Goal: Information Seeking & Learning: Compare options

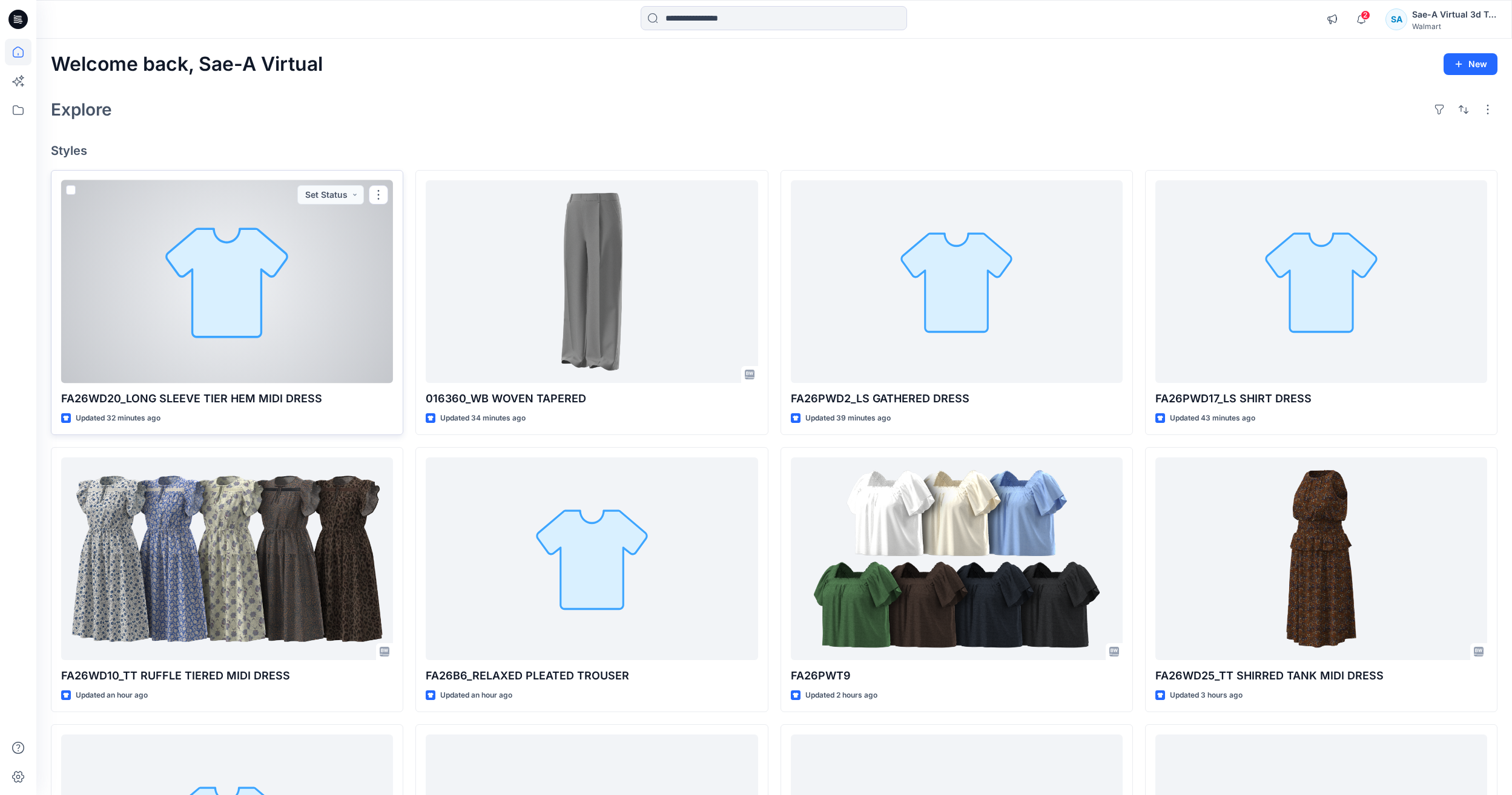
click at [110, 255] on div at bounding box center [227, 282] width 332 height 203
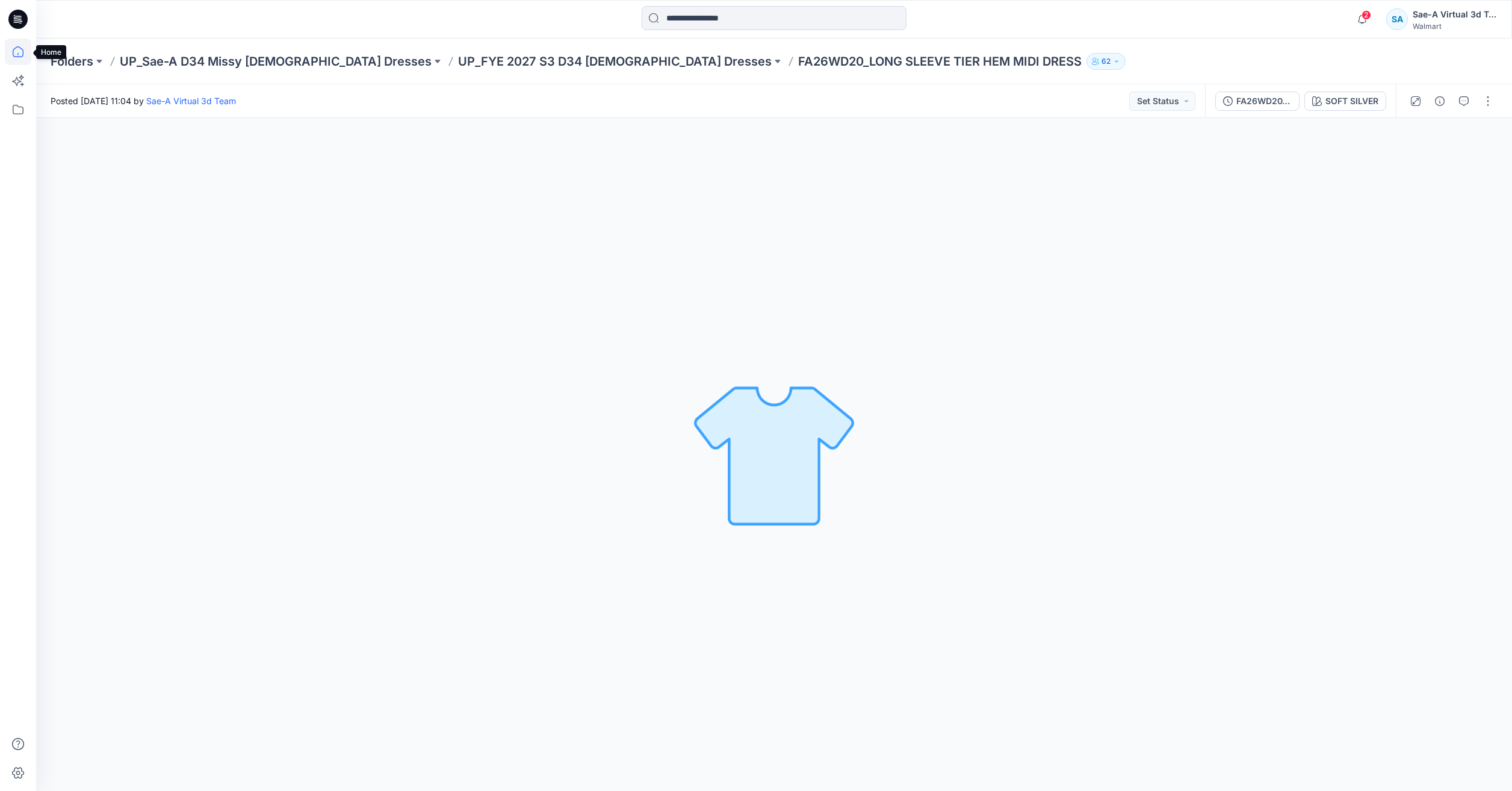
click at [14, 57] on icon at bounding box center [18, 51] width 26 height 26
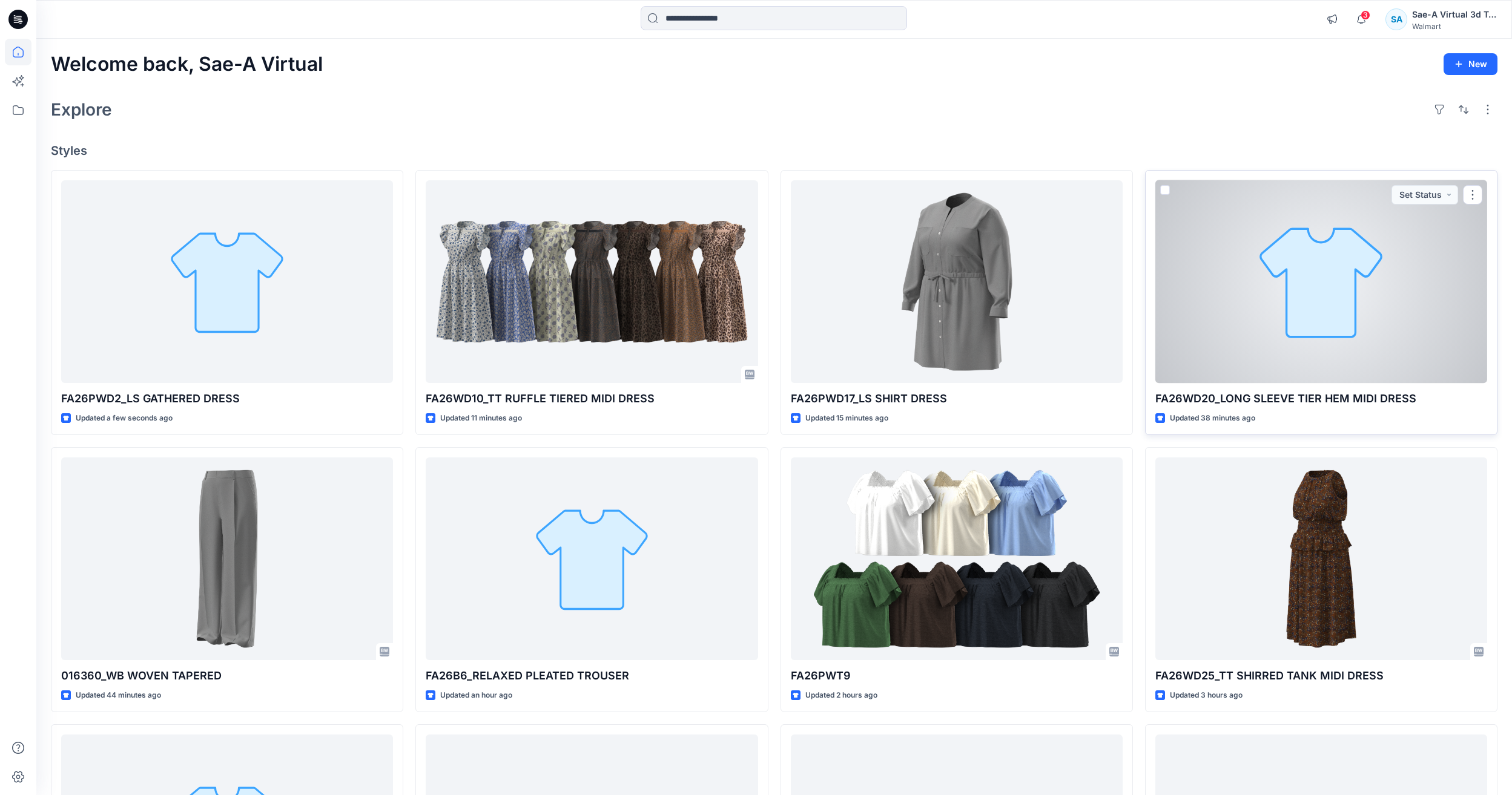
click at [492, 323] on div at bounding box center [1321, 282] width 332 height 203
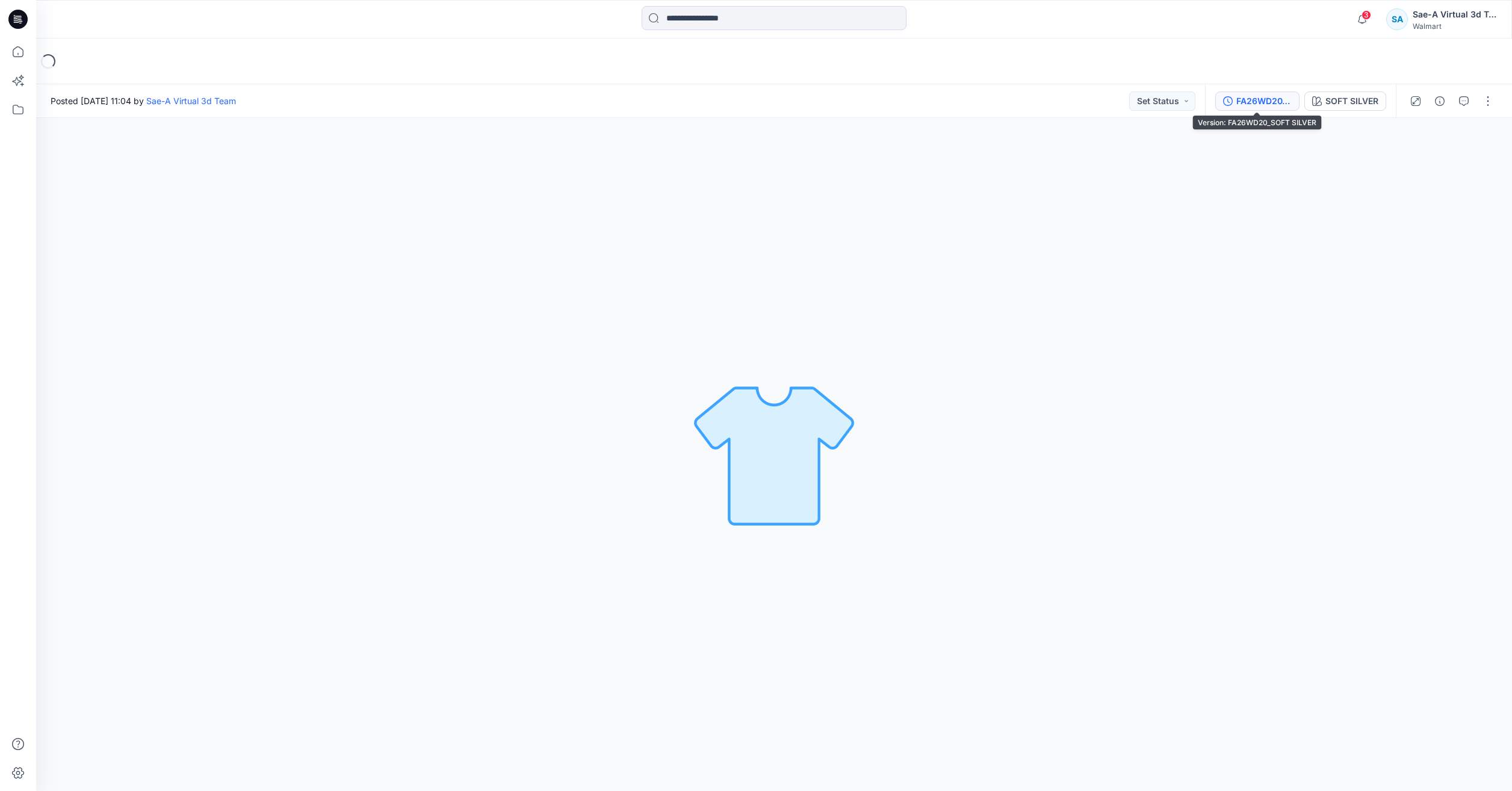
click at [490, 109] on button "FA26WD20_SOFT SILVER" at bounding box center [1257, 100] width 84 height 20
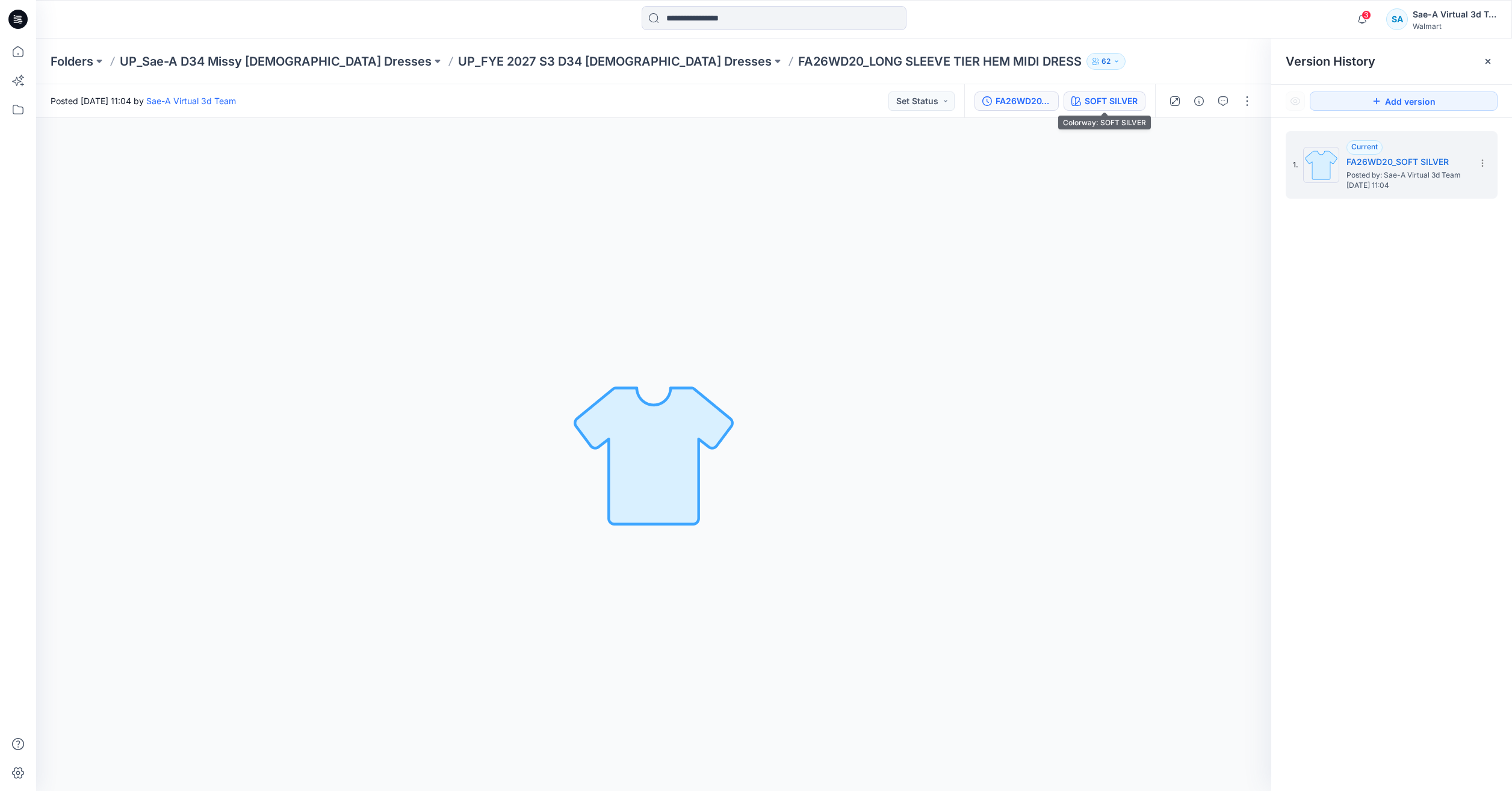
click at [490, 100] on div "SOFT SILVER" at bounding box center [1111, 101] width 53 height 14
click at [490, 92] on button "FA26WD20_SOFT SILVER" at bounding box center [1017, 100] width 84 height 20
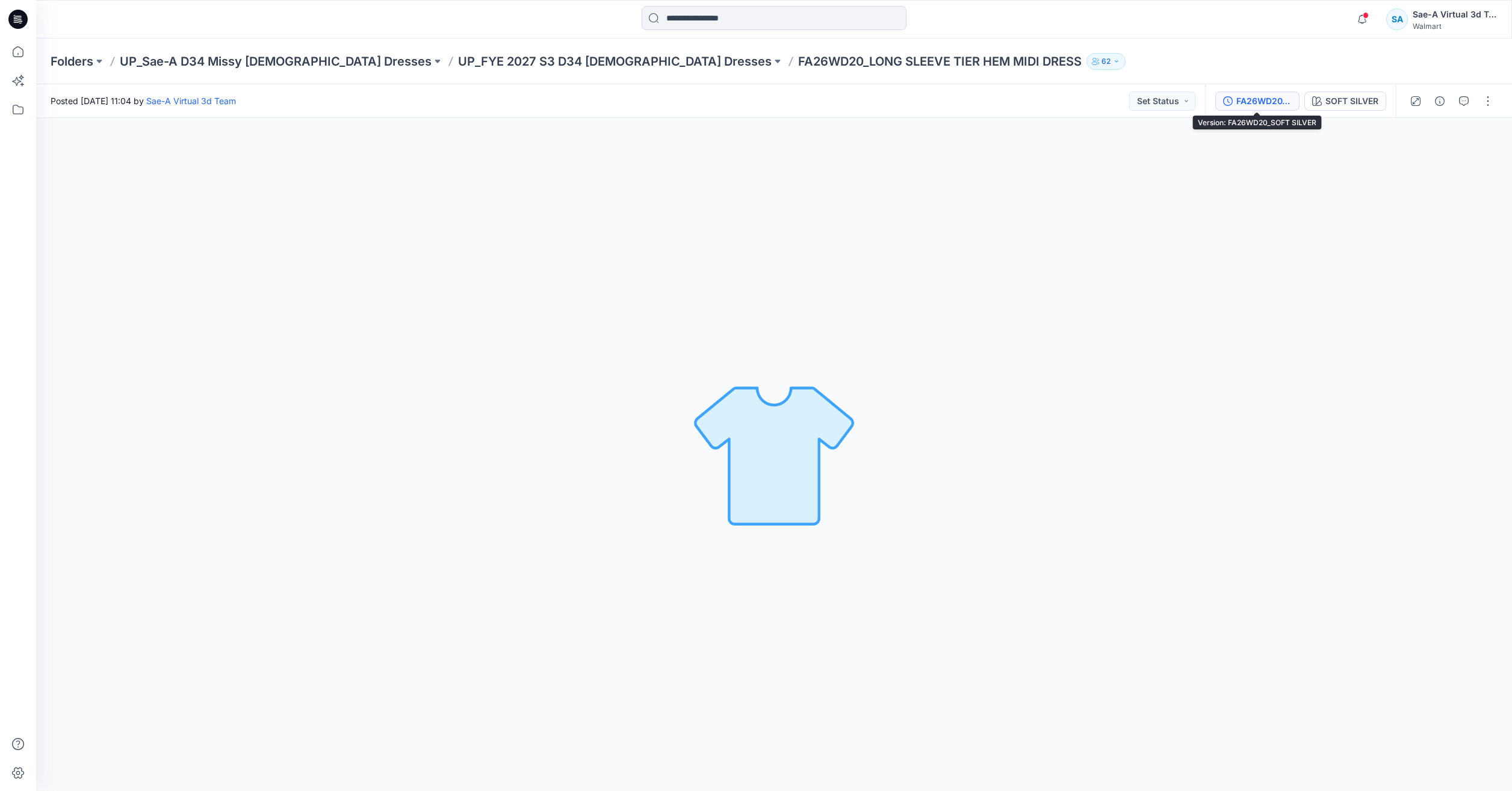
click at [1286, 103] on div "FA26WD20_SOFT SILVER" at bounding box center [1263, 101] width 55 height 14
click at [1261, 100] on div "FA26WD20_SOFT SILVER" at bounding box center [1263, 101] width 55 height 14
click at [28, 54] on icon at bounding box center [18, 51] width 26 height 26
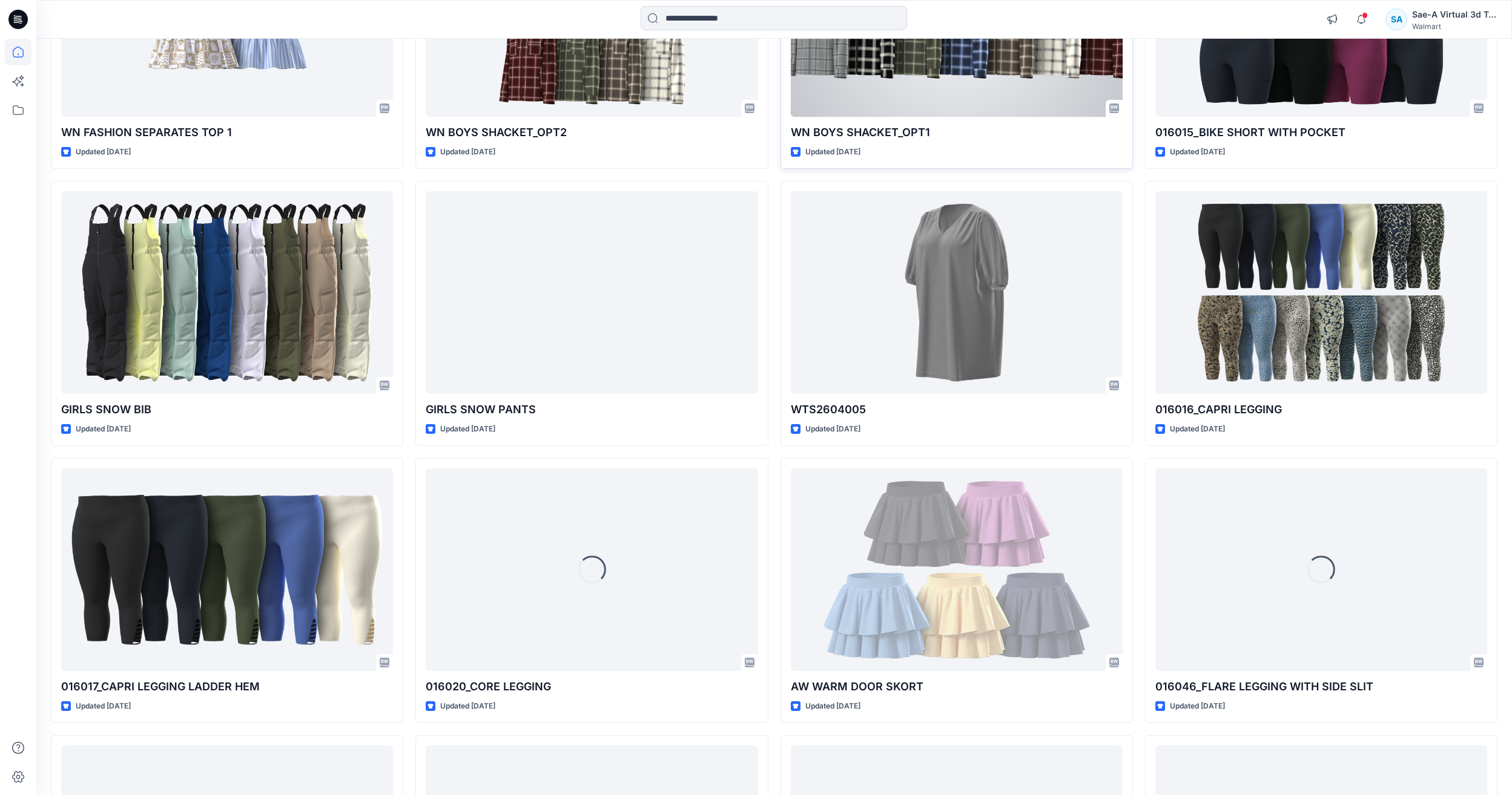
scroll to position [2520, 0]
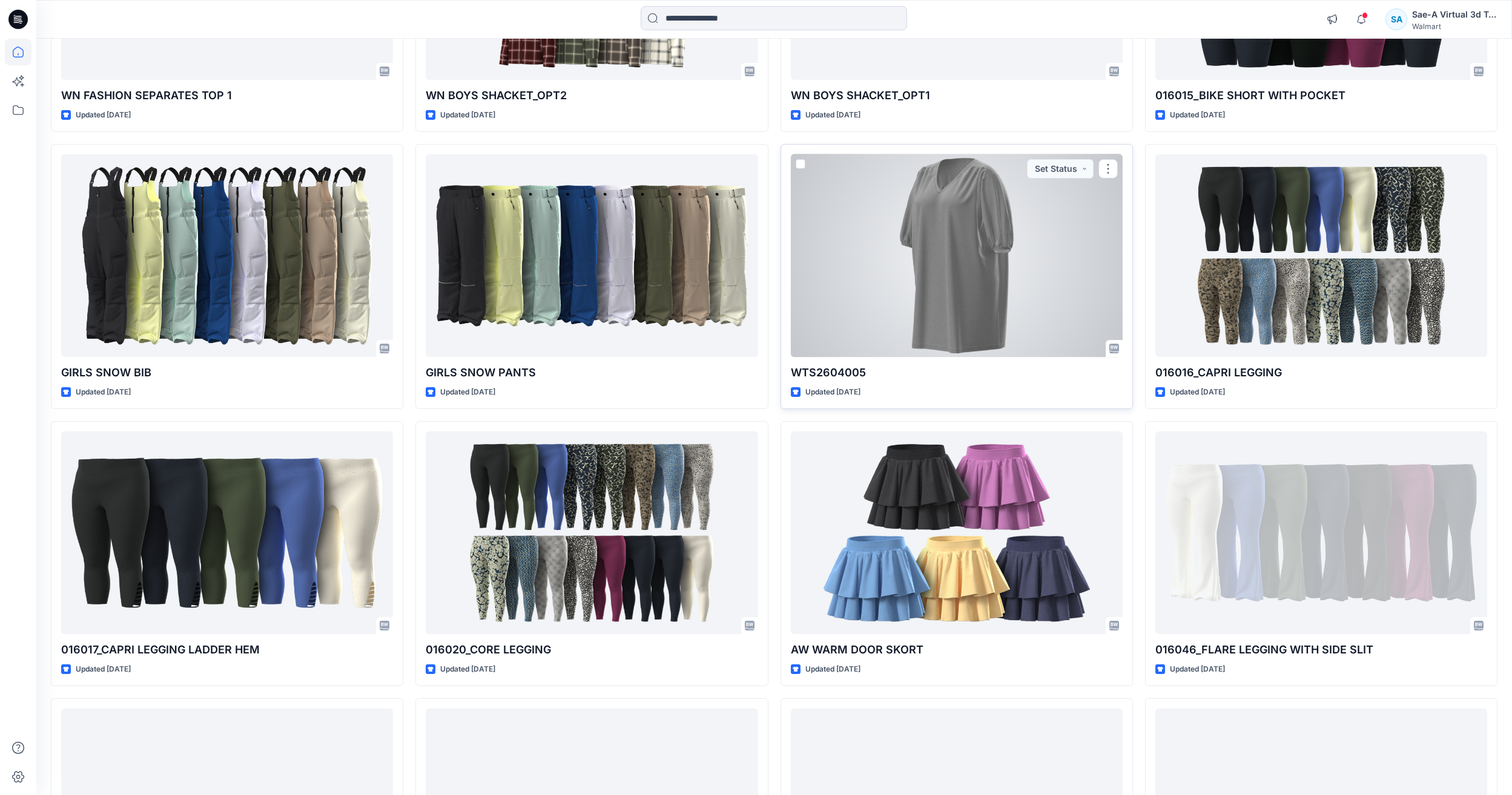
click at [502, 325] on div at bounding box center [957, 255] width 332 height 203
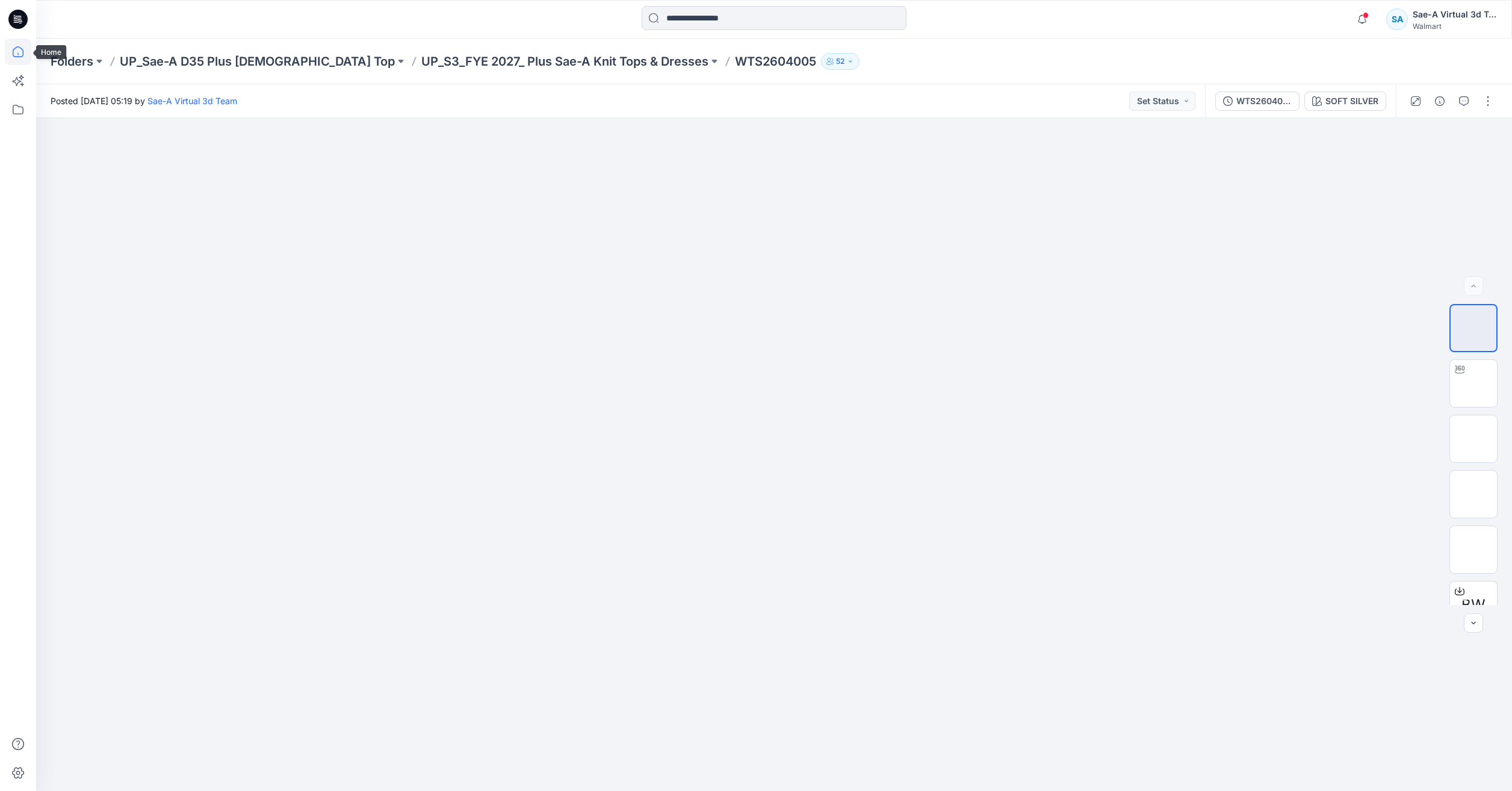
click at [15, 53] on icon at bounding box center [18, 51] width 26 height 26
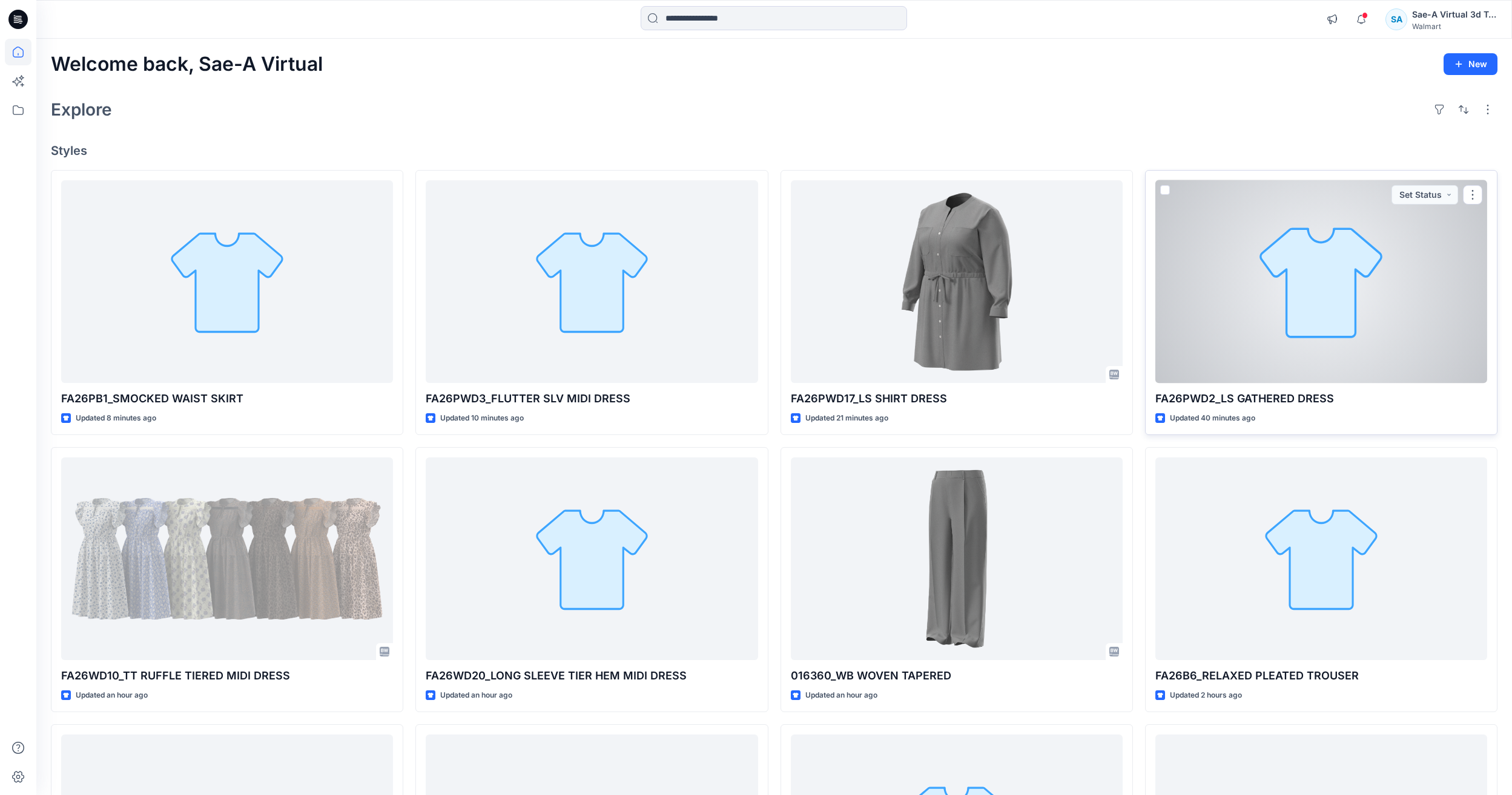
click at [502, 369] on div at bounding box center [1321, 282] width 332 height 203
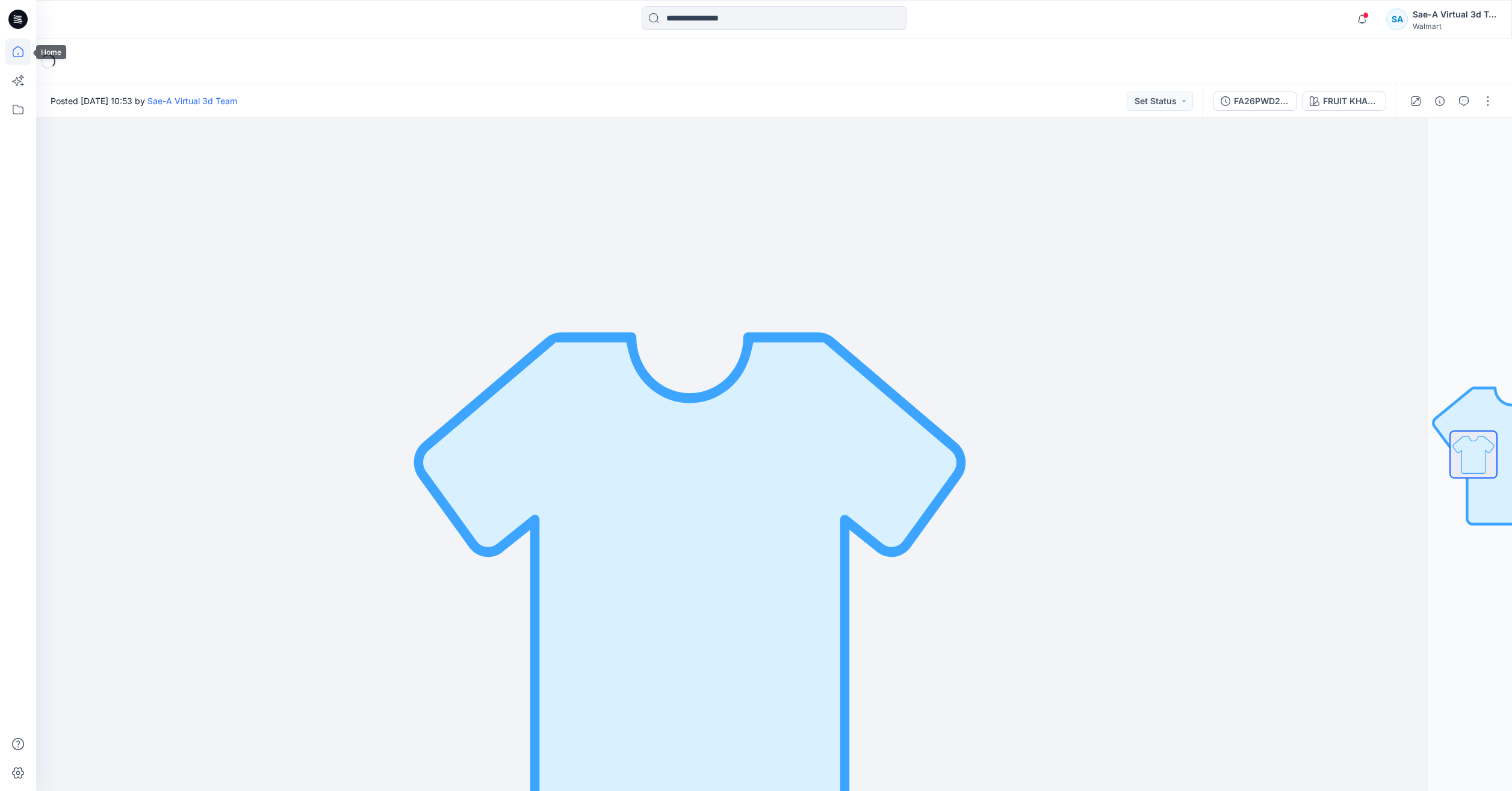
click at [22, 49] on icon at bounding box center [18, 51] width 26 height 26
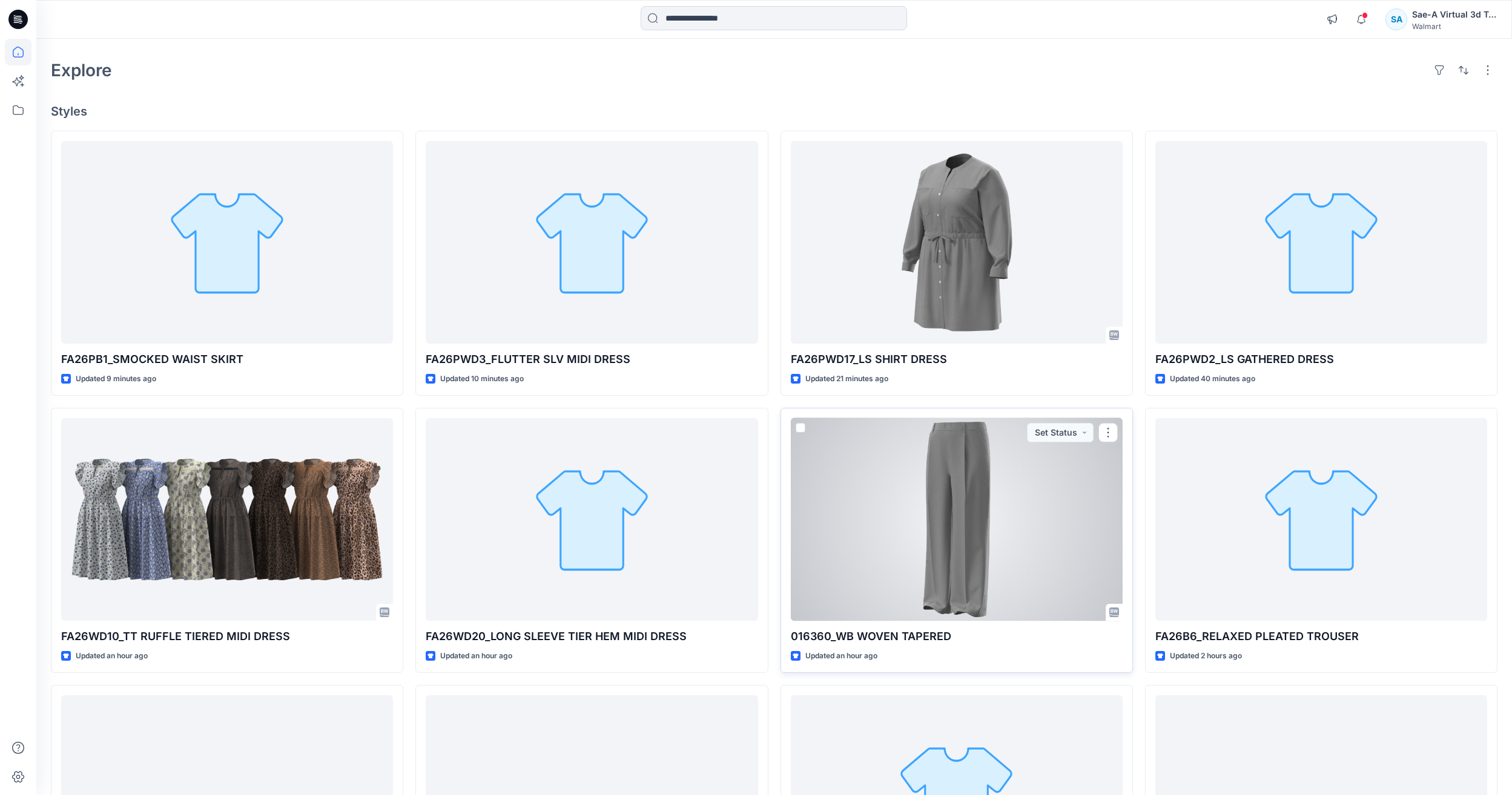
scroll to position [61, 0]
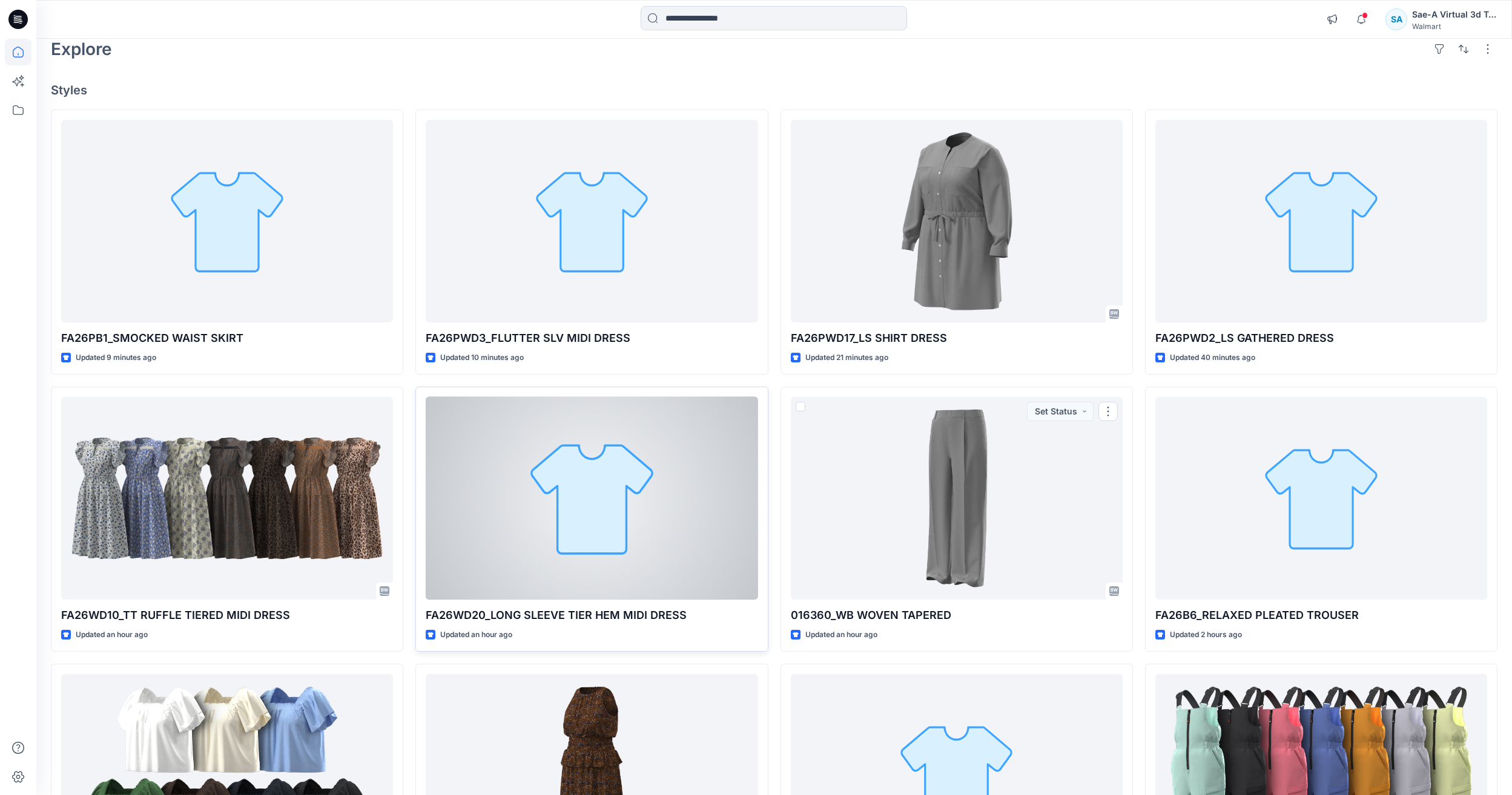
click at [502, 377] on div at bounding box center [592, 498] width 332 height 203
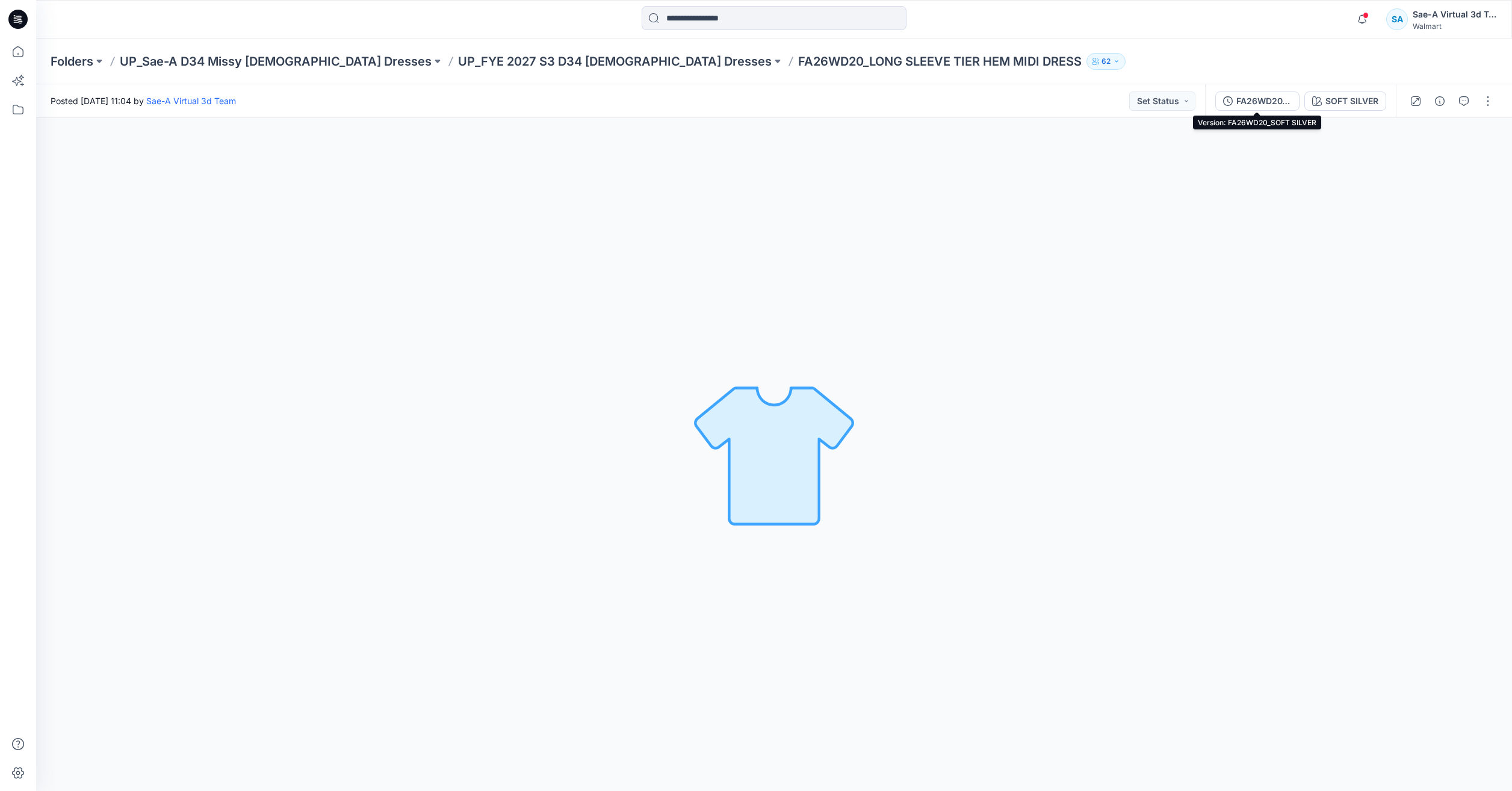
drag, startPoint x: 1249, startPoint y: 108, endPoint x: 1294, endPoint y: 73, distance: 57.0
click at [499, 107] on button "FA26WD20_SOFT SILVER" at bounding box center [1257, 100] width 84 height 20
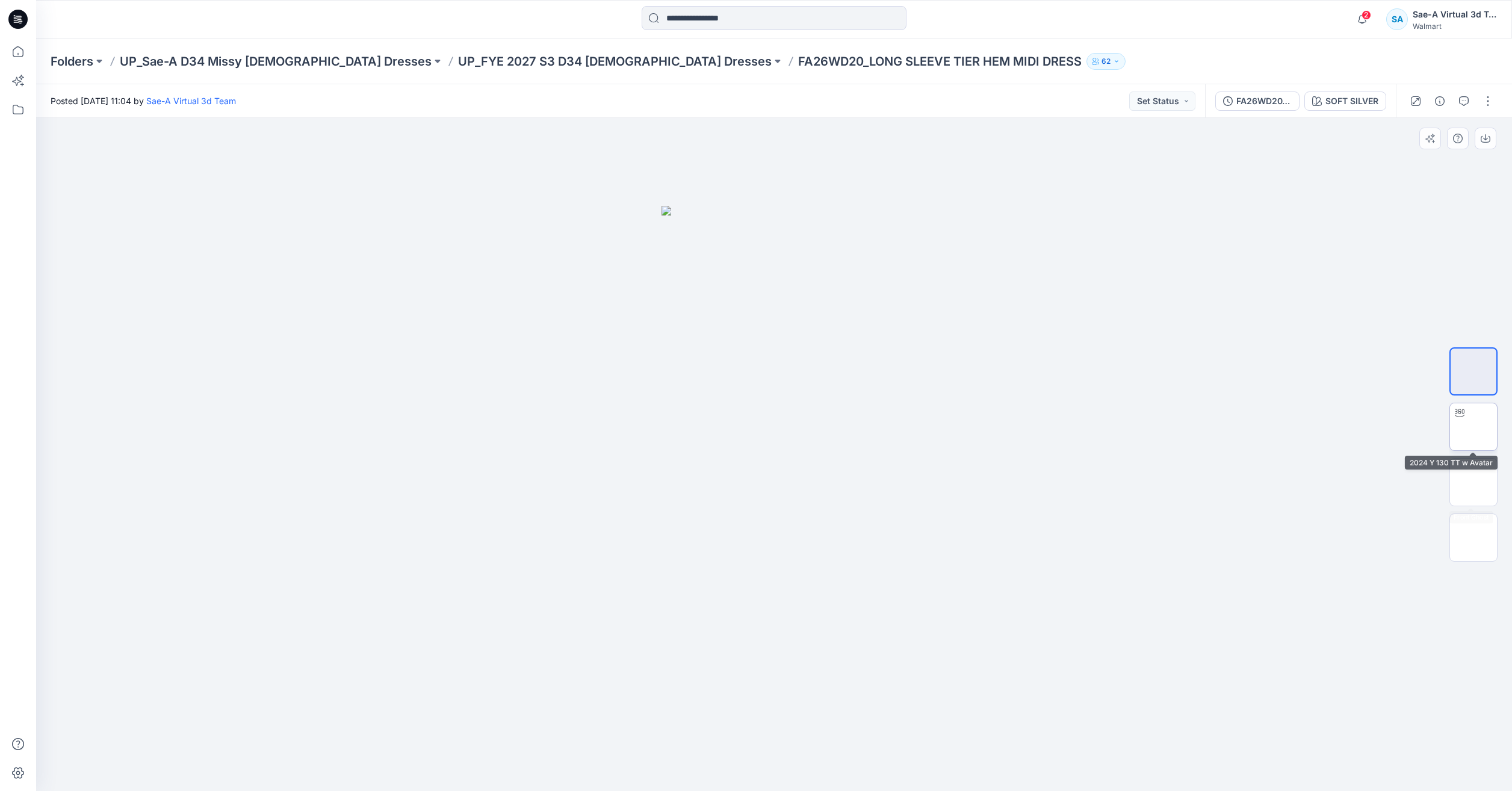
click at [499, 375] on img at bounding box center [1474, 427] width 47 height 38
drag, startPoint x: 919, startPoint y: 763, endPoint x: 766, endPoint y: 761, distance: 153.0
click at [499, 375] on icon at bounding box center [776, 755] width 364 height 45
drag, startPoint x: 846, startPoint y: 785, endPoint x: 988, endPoint y: 775, distance: 142.4
click at [499, 375] on div at bounding box center [774, 455] width 1476 height 673
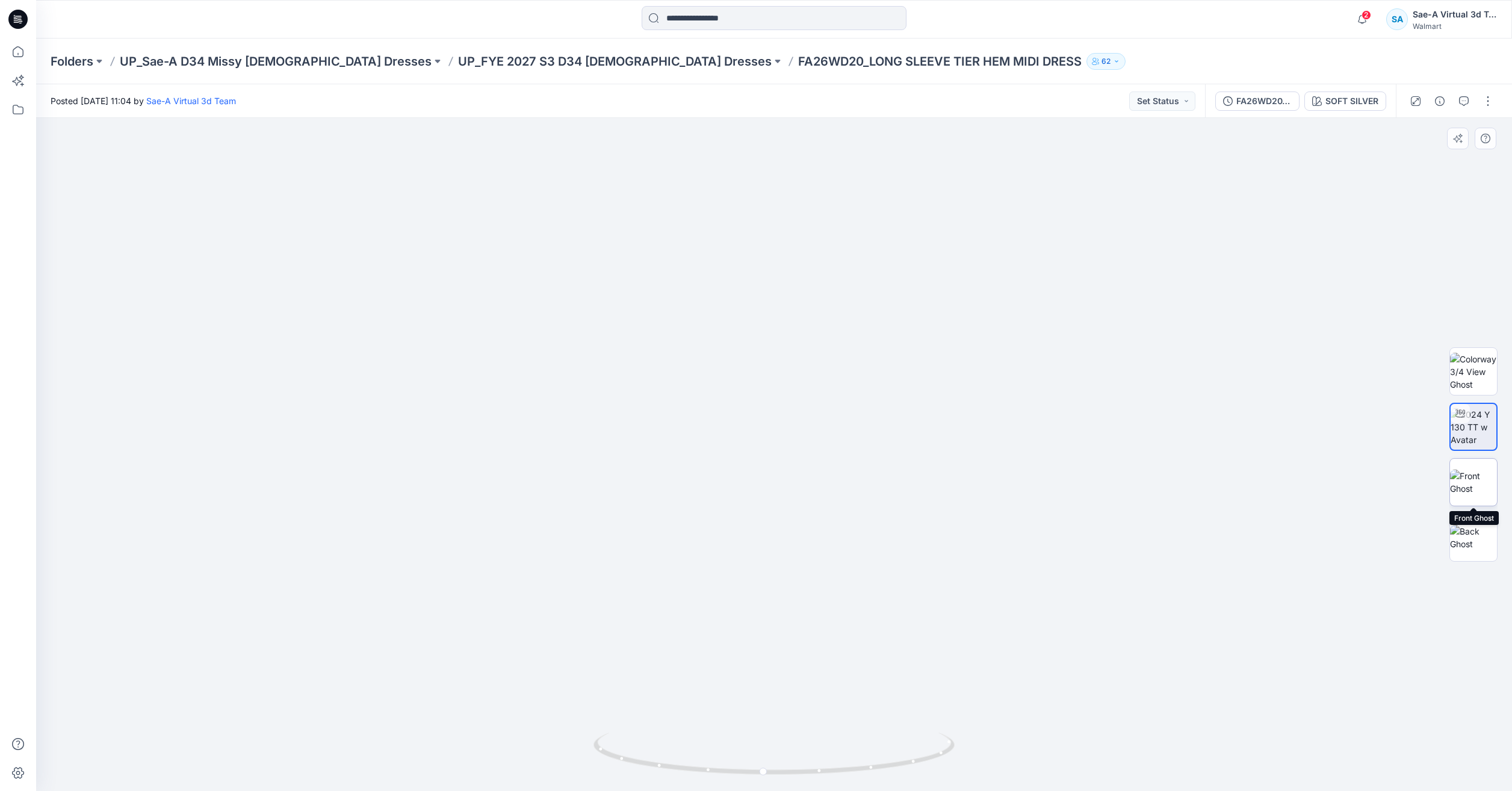
click at [499, 375] on img at bounding box center [1474, 483] width 47 height 26
click at [499, 375] on img at bounding box center [1474, 538] width 47 height 26
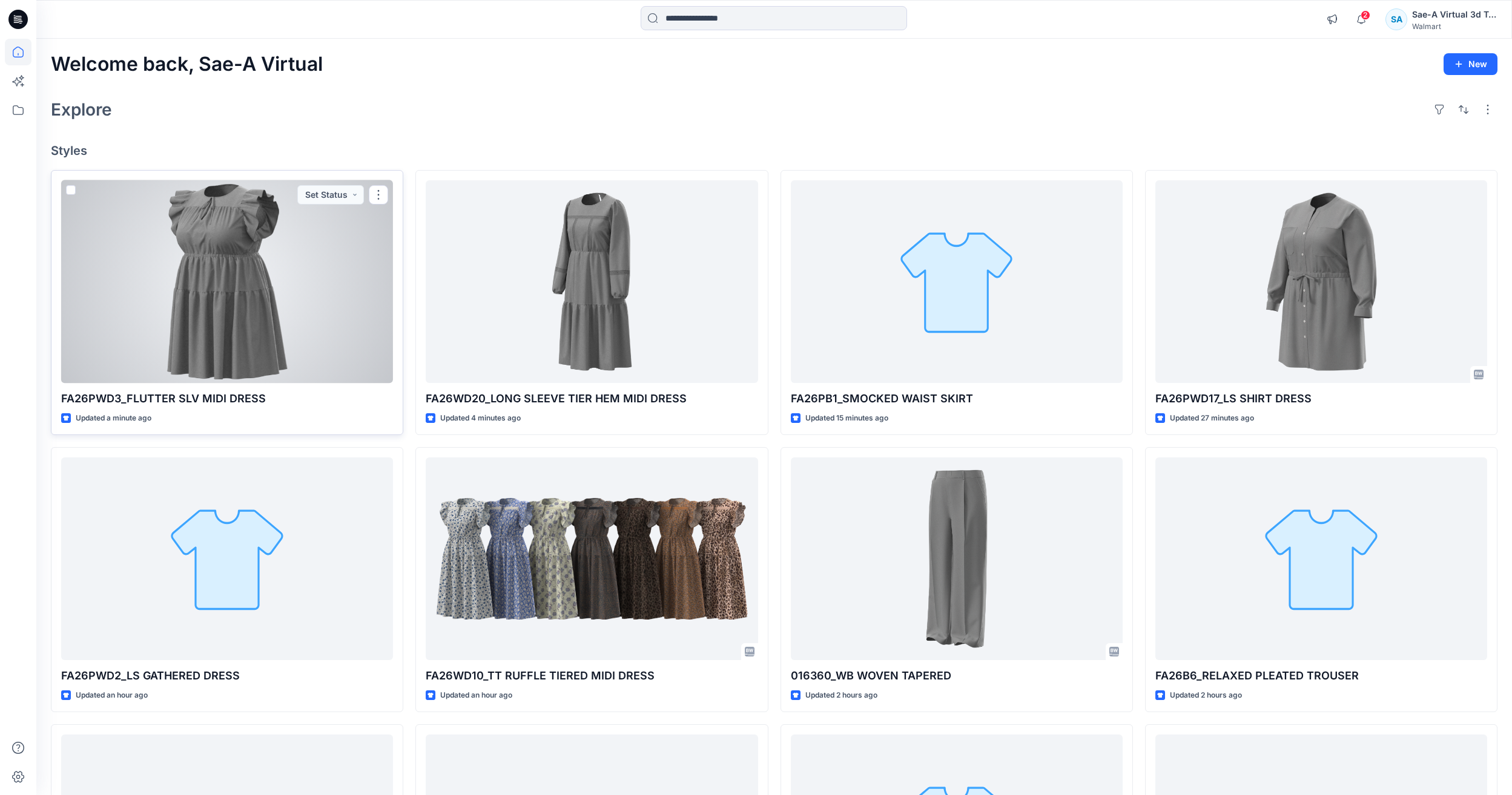
click at [314, 323] on div at bounding box center [227, 282] width 332 height 203
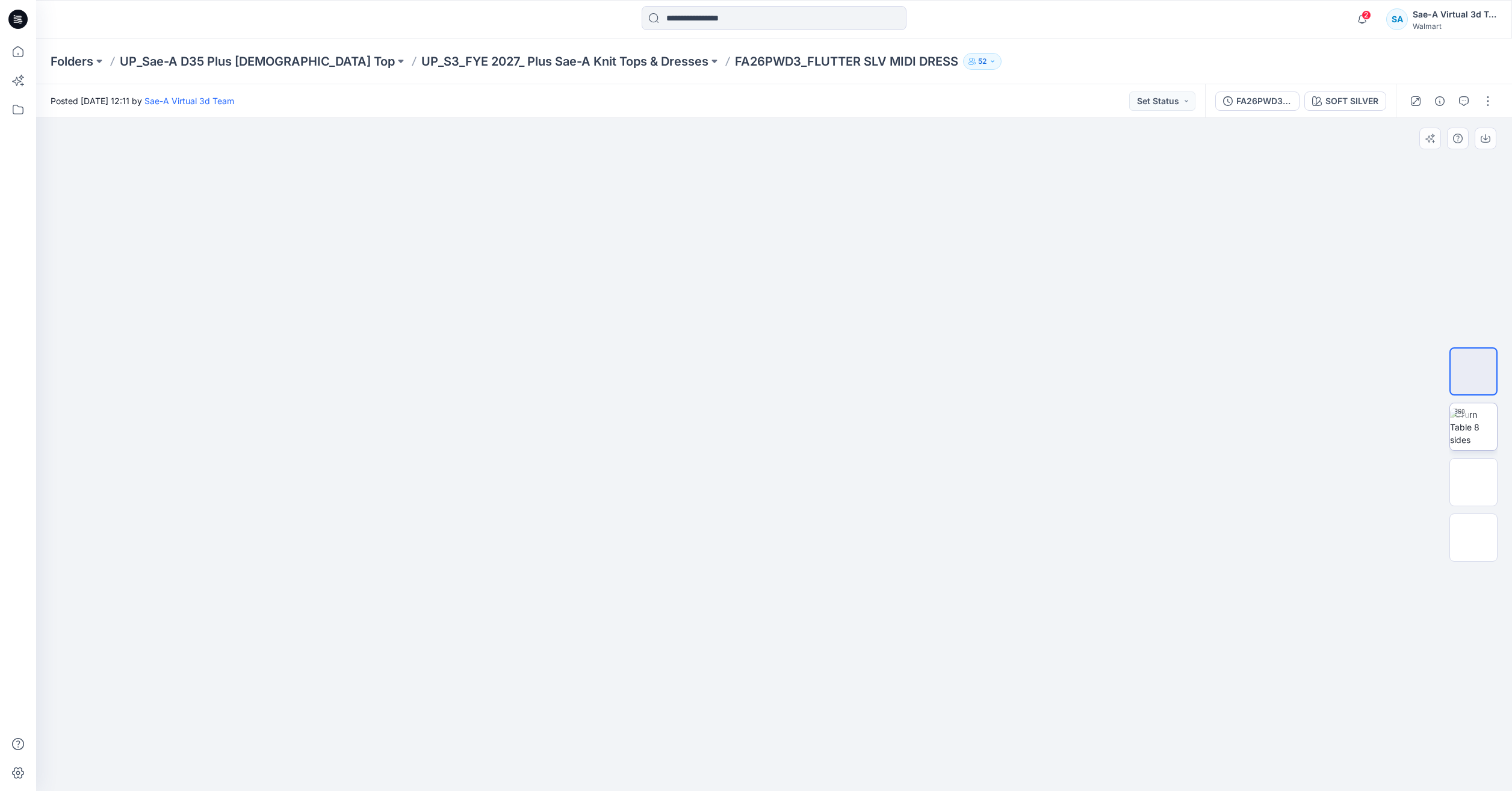
click at [1484, 418] on img at bounding box center [1474, 427] width 47 height 38
